Goal: Check status: Check status

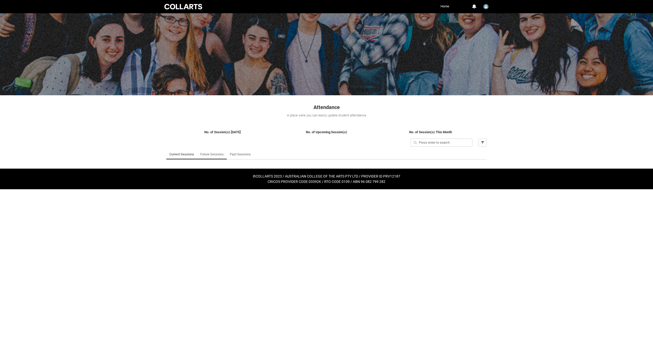
click at [211, 156] on link "Future Sessions" at bounding box center [211, 154] width 23 height 10
click at [238, 154] on link "Past Sessions" at bounding box center [240, 154] width 21 height 10
click at [208, 156] on link "Future Sessions" at bounding box center [211, 154] width 23 height 10
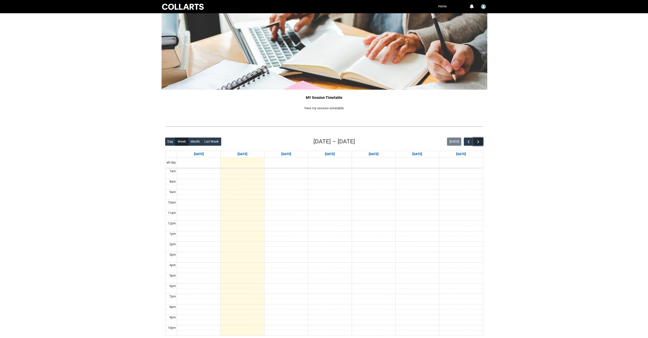
click at [481, 144] on span "button" at bounding box center [478, 141] width 5 height 5
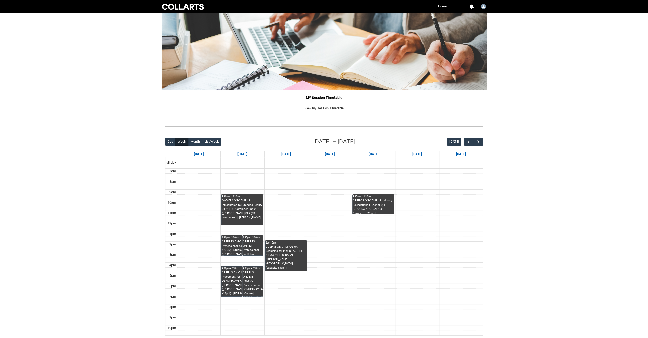
click at [530, 153] on div "Skip to Main Content Collarts Education Community Home More 0 Notifications Pro…" at bounding box center [324, 187] width 648 height 374
click at [252, 278] on div "CRFIPLS ONLINE Industry Placement for DSM/PH/AVFX/GDD | Online | [PERSON_NAME]" at bounding box center [253, 284] width 20 height 26
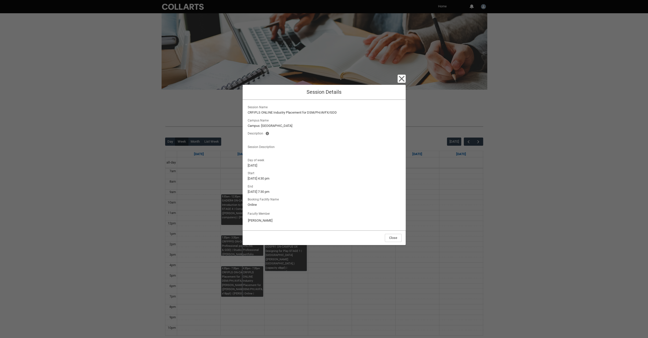
click at [470, 209] on div "Close Session Details Session Name CRFIPLS ONLINE Industry Placement for DSM/PH…" at bounding box center [324, 169] width 648 height 338
click at [225, 277] on div "Close Session Details Session Name CRFIPLS ONLINE Industry Placement for DSM/PH…" at bounding box center [324, 169] width 648 height 338
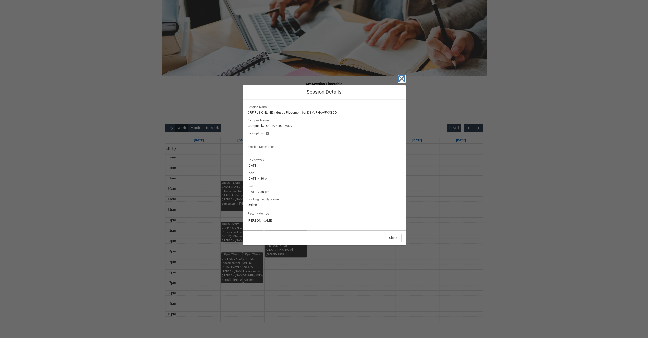
scroll to position [24, 0]
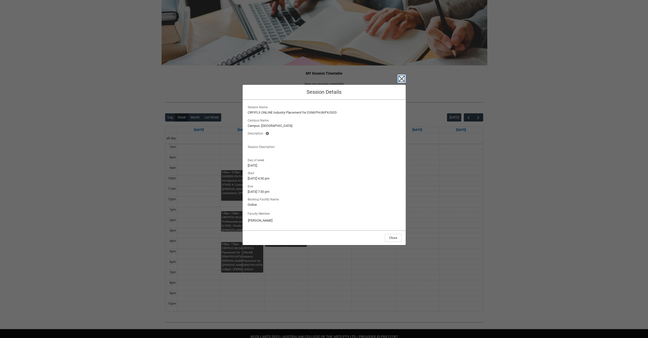
click at [401, 76] on icon "button" at bounding box center [402, 79] width 8 height 8
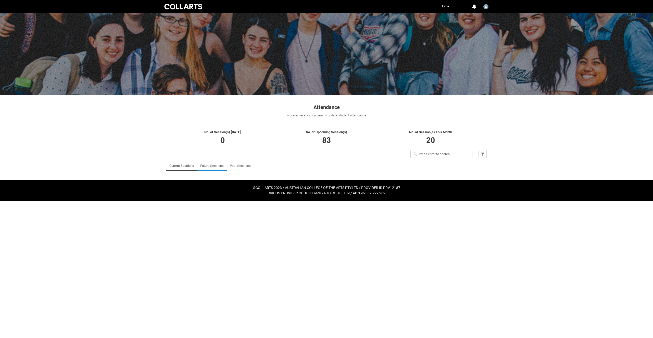
click at [209, 165] on link "Future Sessions" at bounding box center [211, 166] width 23 height 10
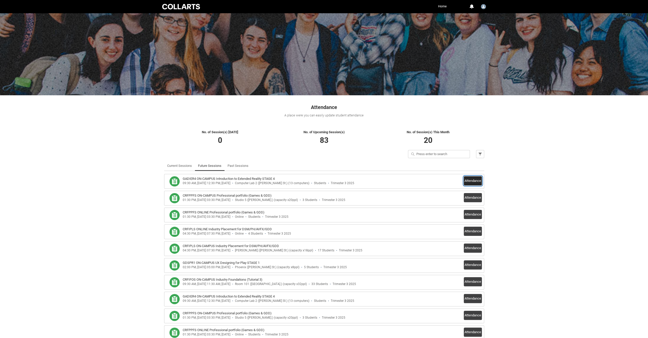
click at [474, 180] on button "Attendance" at bounding box center [473, 180] width 18 height 9
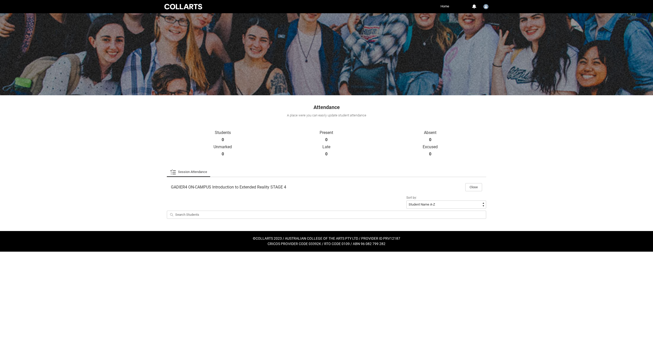
click at [533, 172] on div "Skip to Main Content Collarts Education Community Home More 0 Notifications Pro…" at bounding box center [326, 126] width 653 height 252
click at [469, 189] on button "Close" at bounding box center [473, 187] width 17 height 8
